Goal: Find specific page/section: Find specific page/section

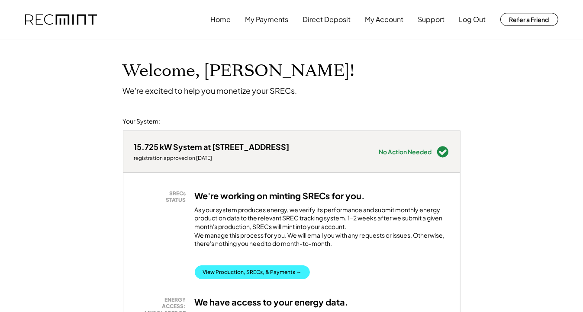
click at [269, 280] on button "View Production, SRECs, & Payments →" at bounding box center [252, 273] width 115 height 14
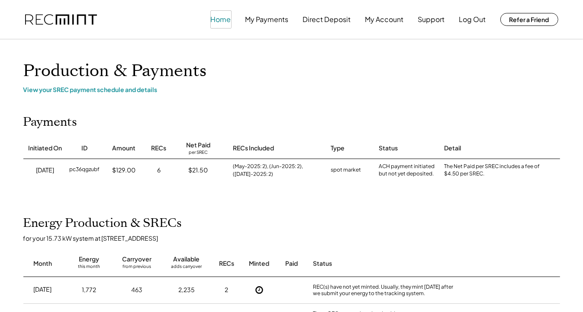
click at [214, 21] on button "Home" at bounding box center [221, 19] width 20 height 17
